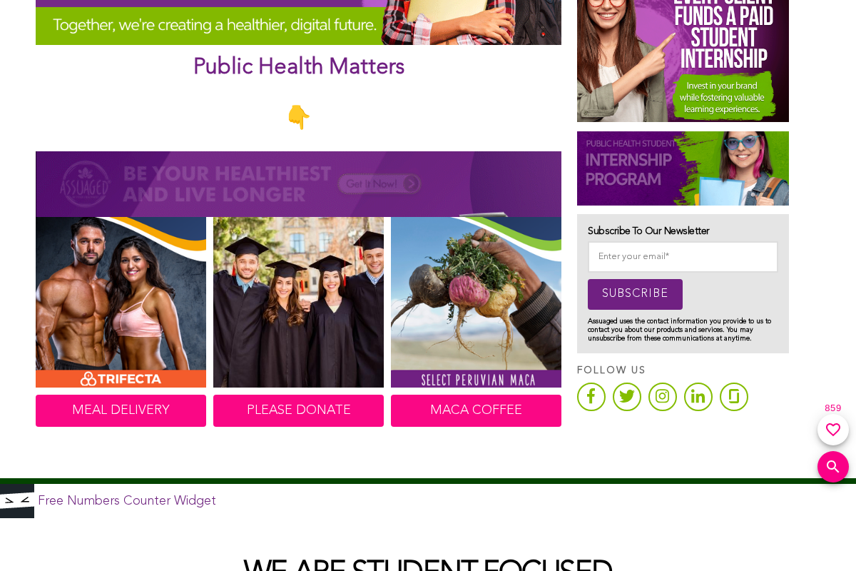
scroll to position [642, 0]
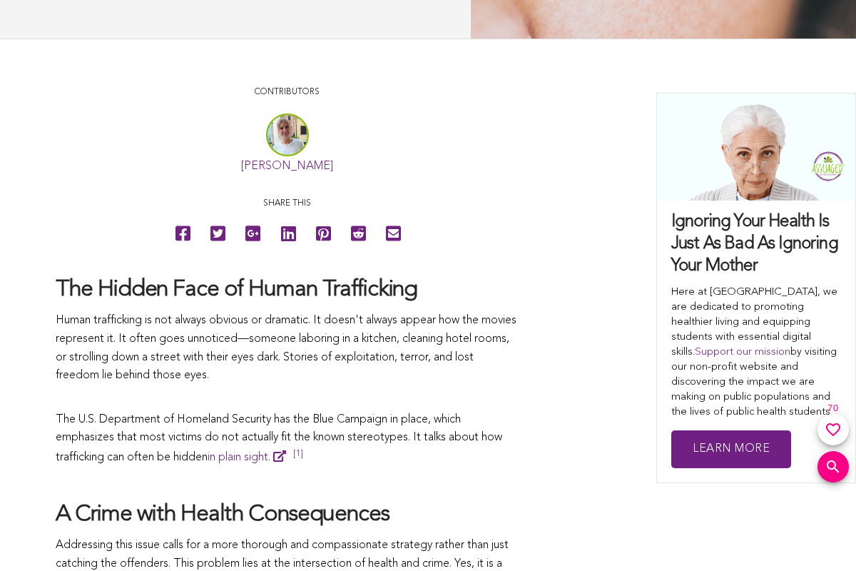
scroll to position [642, 0]
